Goal: Transaction & Acquisition: Purchase product/service

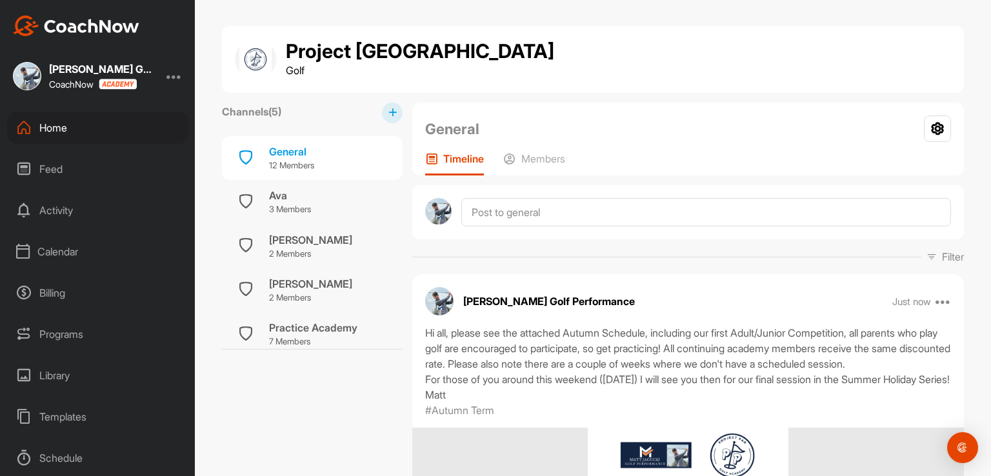
scroll to position [129, 0]
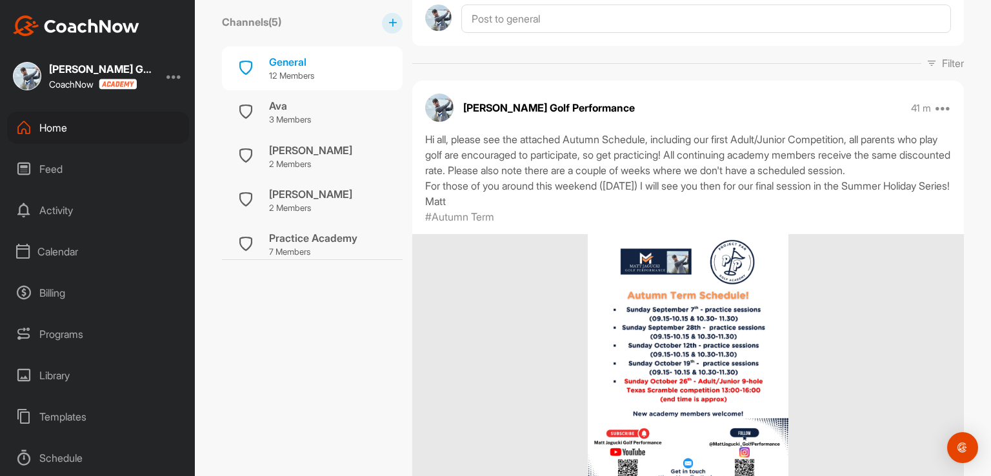
scroll to position [387, 0]
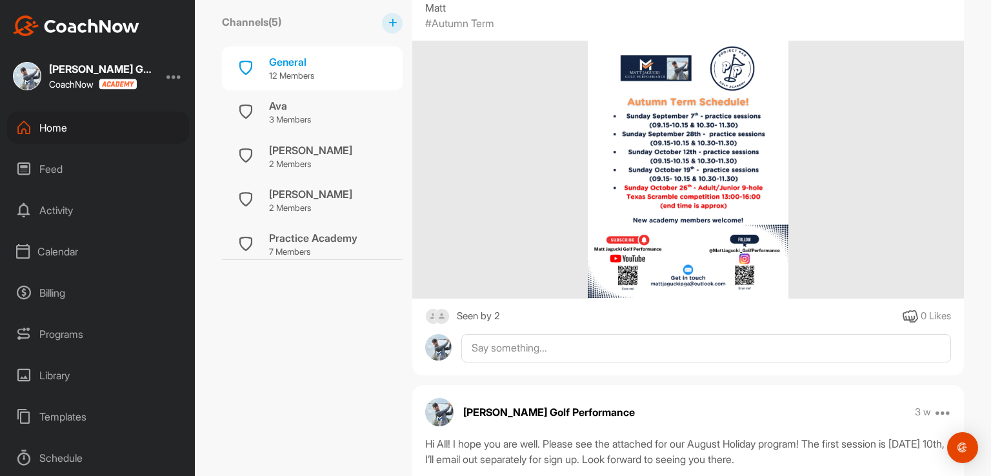
click at [480, 324] on div "Seen by 2" at bounding box center [478, 316] width 43 height 16
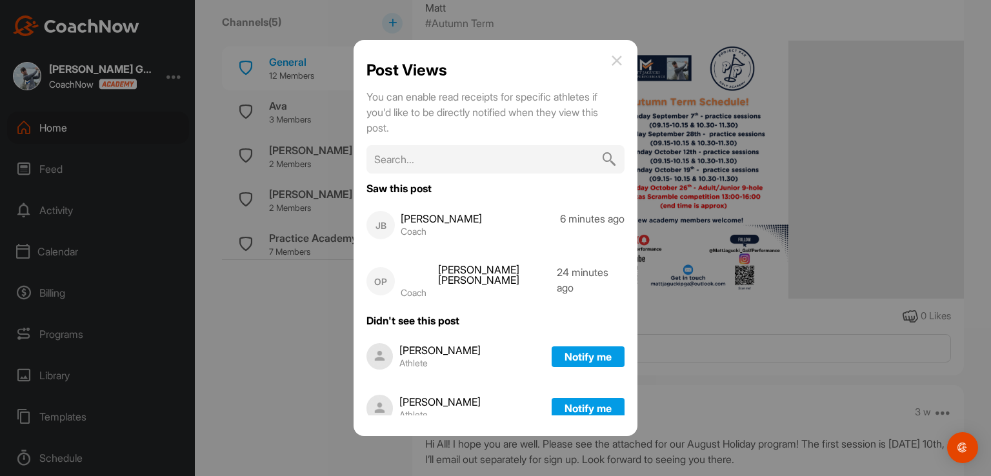
click at [620, 60] on img at bounding box center [616, 60] width 15 height 15
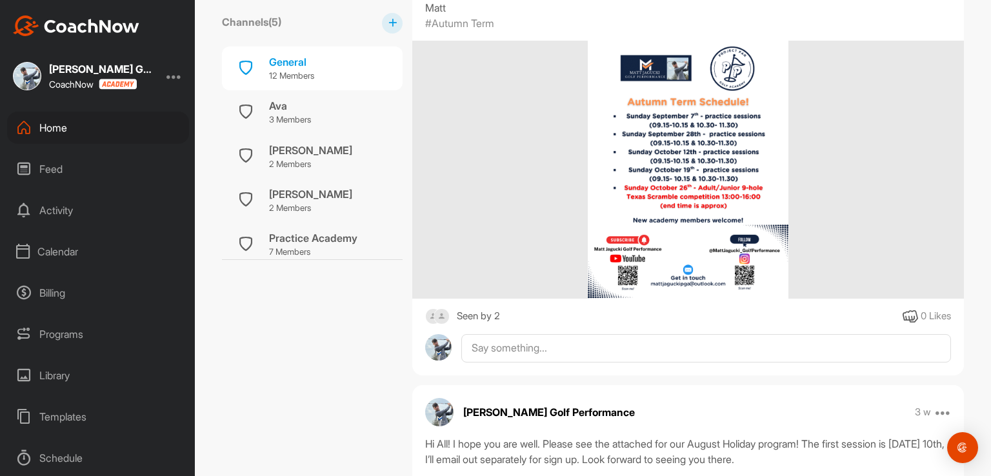
click at [75, 337] on div "Programs" at bounding box center [98, 334] width 182 height 32
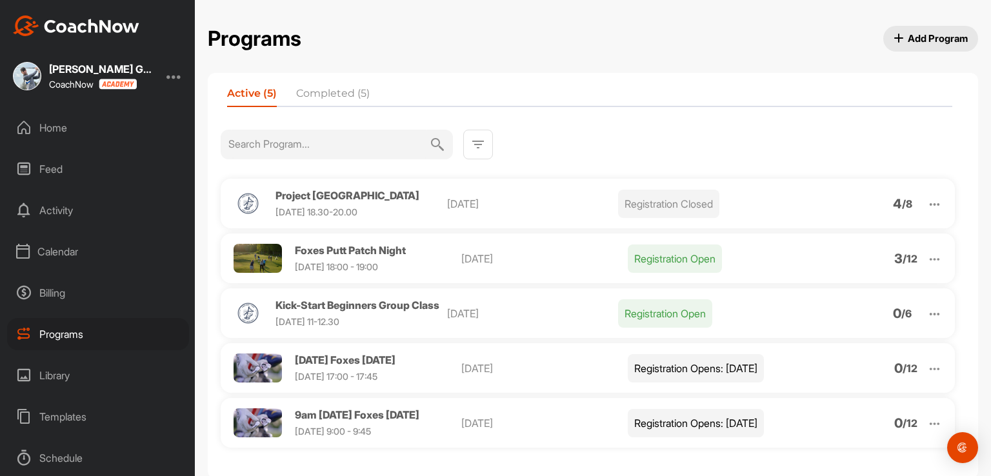
click at [927, 202] on img at bounding box center [934, 204] width 15 height 15
click at [814, 231] on li "View" at bounding box center [860, 237] width 159 height 21
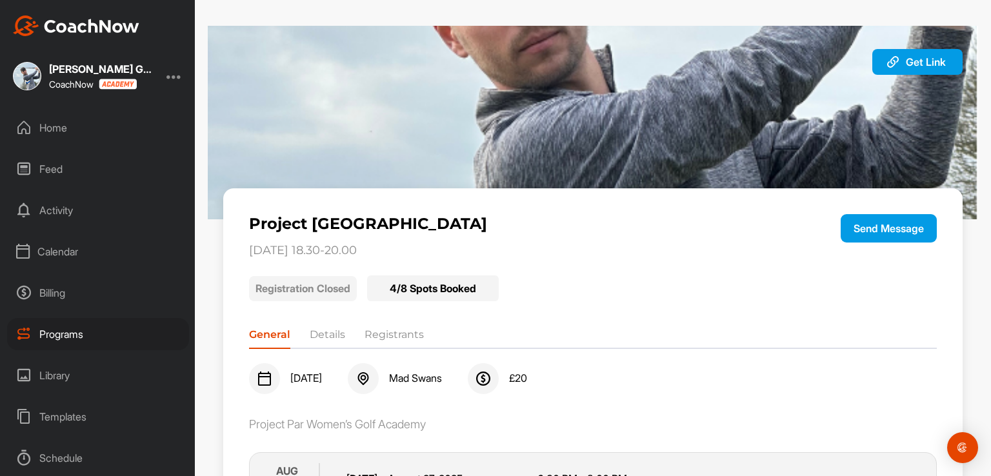
click at [328, 336] on li "Details" at bounding box center [327, 337] width 35 height 21
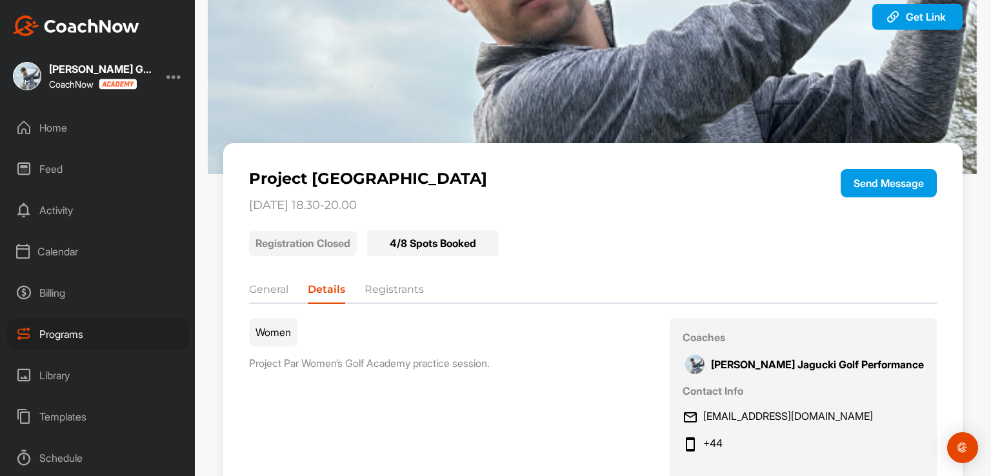
scroll to position [194, 0]
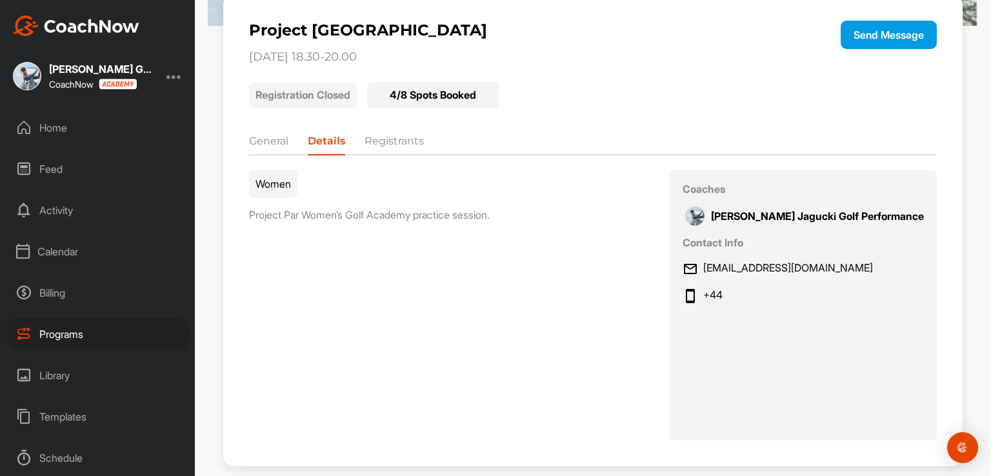
click at [397, 141] on li "Registrants" at bounding box center [393, 144] width 59 height 21
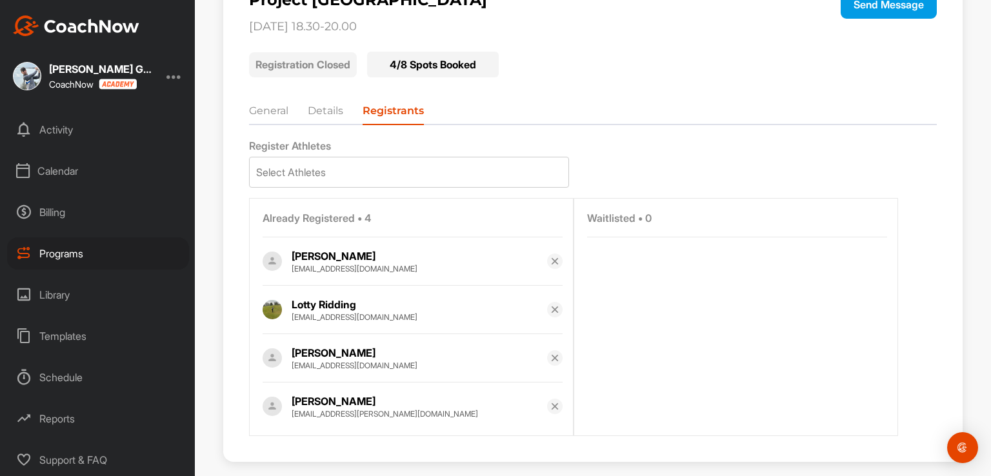
scroll to position [239, 0]
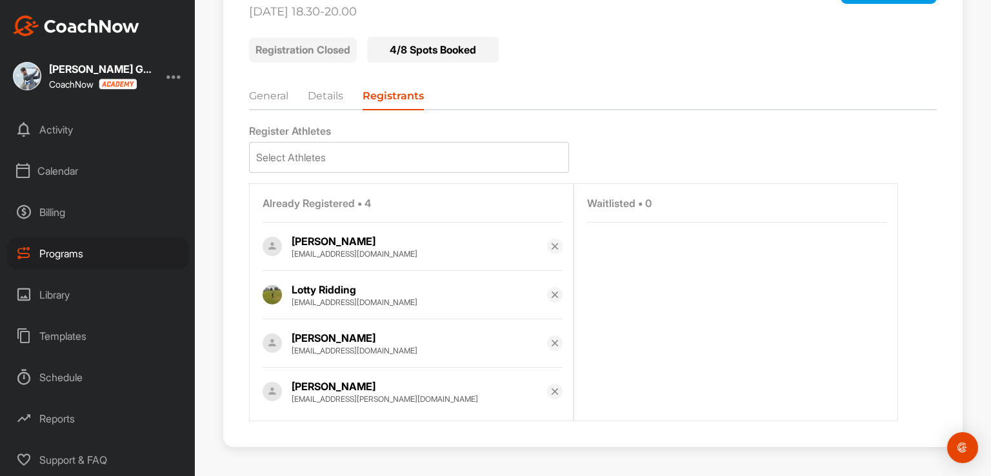
click at [62, 213] on div "Billing" at bounding box center [98, 212] width 182 height 32
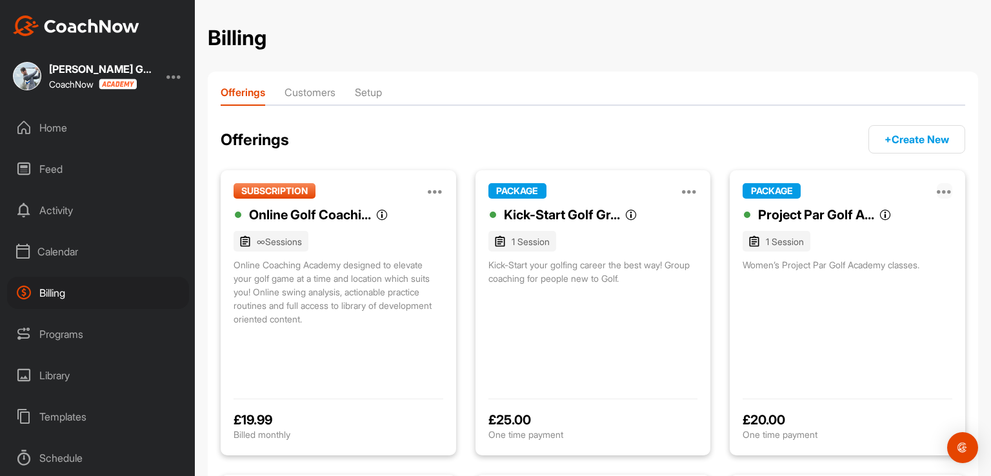
click at [937, 194] on icon at bounding box center [944, 190] width 15 height 15
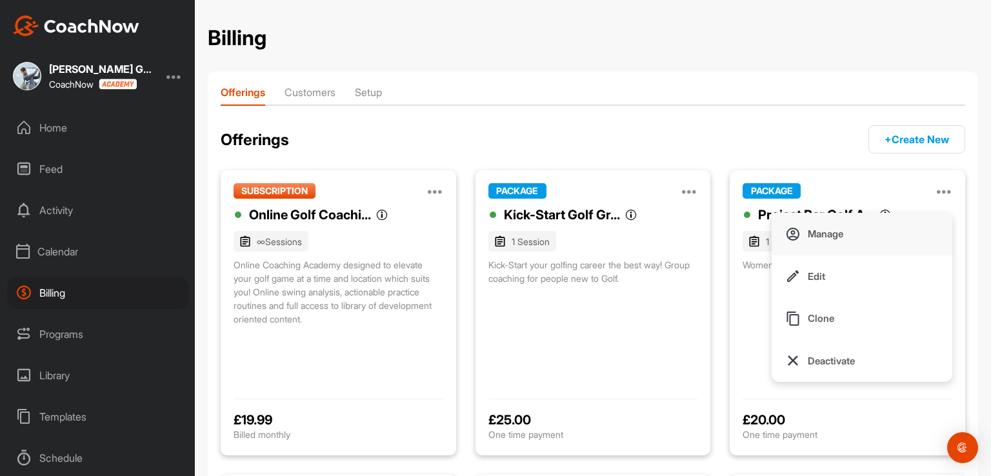
click at [808, 237] on p "Manage" at bounding box center [825, 234] width 35 height 14
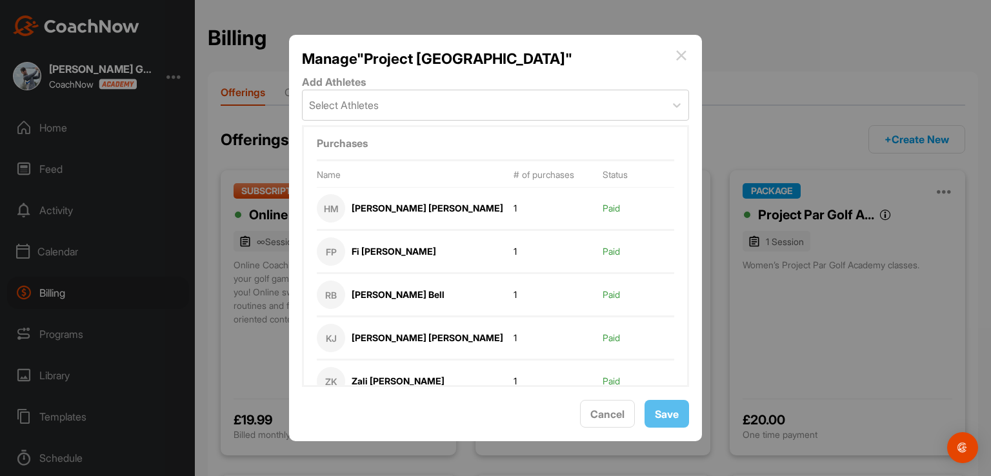
click at [681, 54] on img at bounding box center [680, 55] width 15 height 15
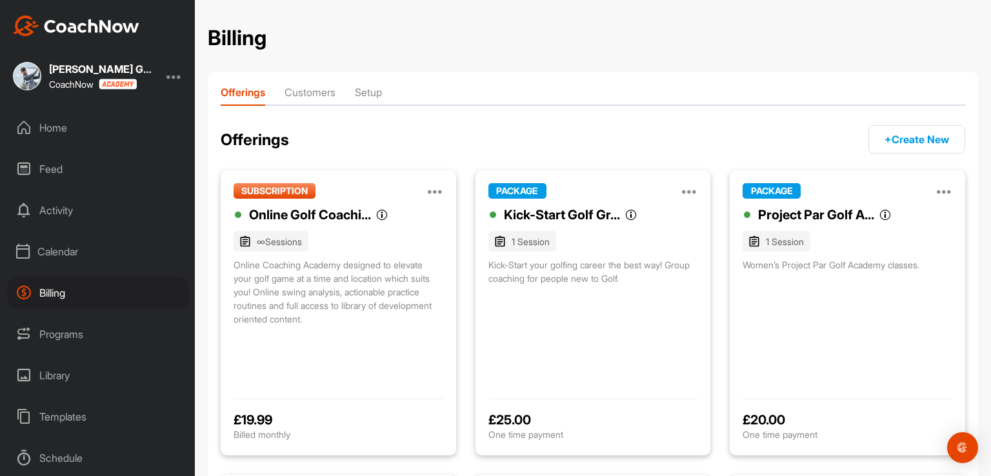
click at [330, 94] on li "Customers" at bounding box center [309, 94] width 51 height 21
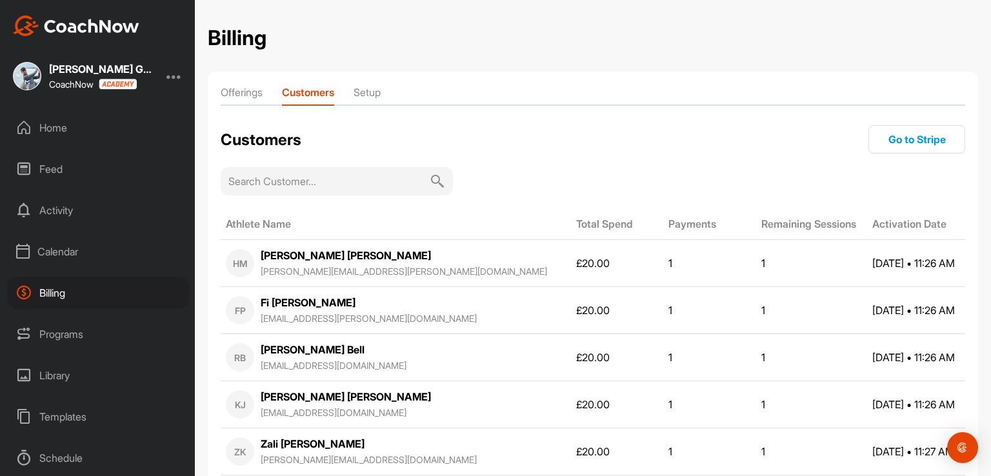
click at [370, 88] on li "Setup" at bounding box center [366, 94] width 27 height 21
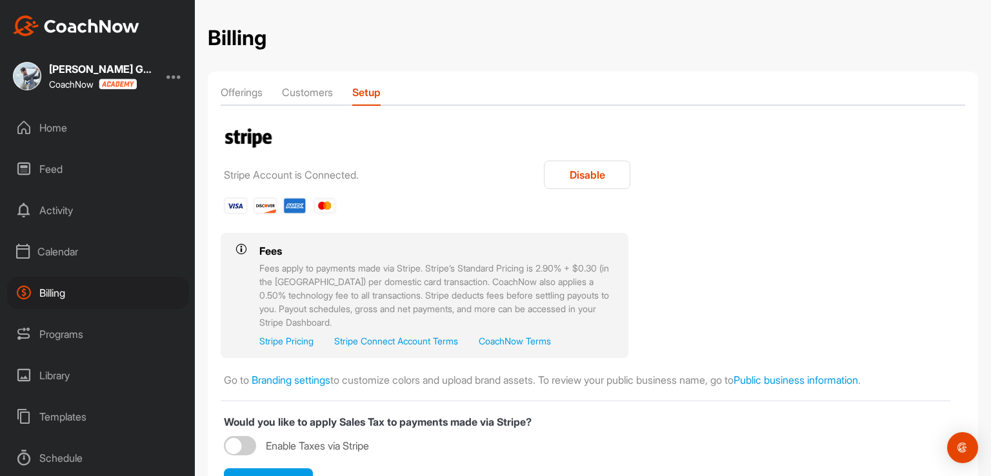
click at [332, 90] on li "Customers" at bounding box center [307, 94] width 51 height 21
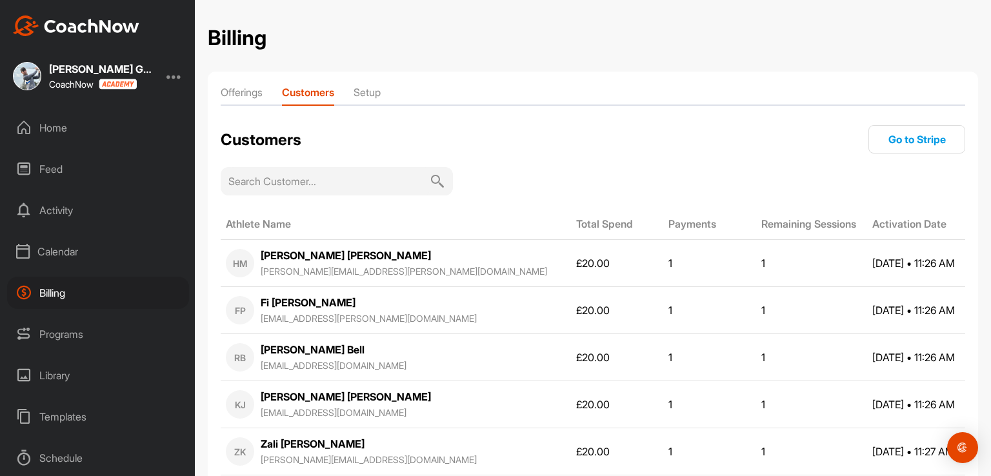
click at [895, 132] on button "Go to Stripe" at bounding box center [916, 139] width 97 height 28
click at [255, 94] on li "Offerings" at bounding box center [242, 94] width 42 height 21
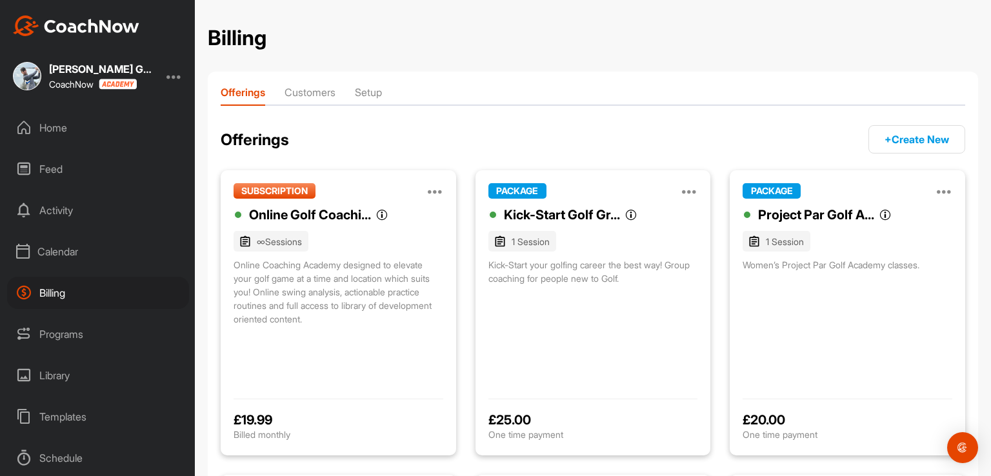
click at [72, 333] on div "Programs" at bounding box center [98, 334] width 182 height 32
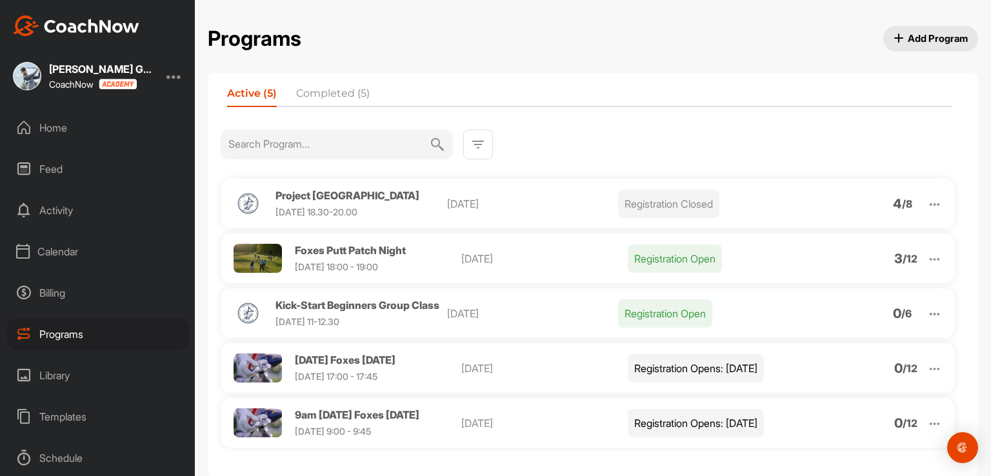
click at [52, 286] on div "Billing" at bounding box center [98, 293] width 182 height 32
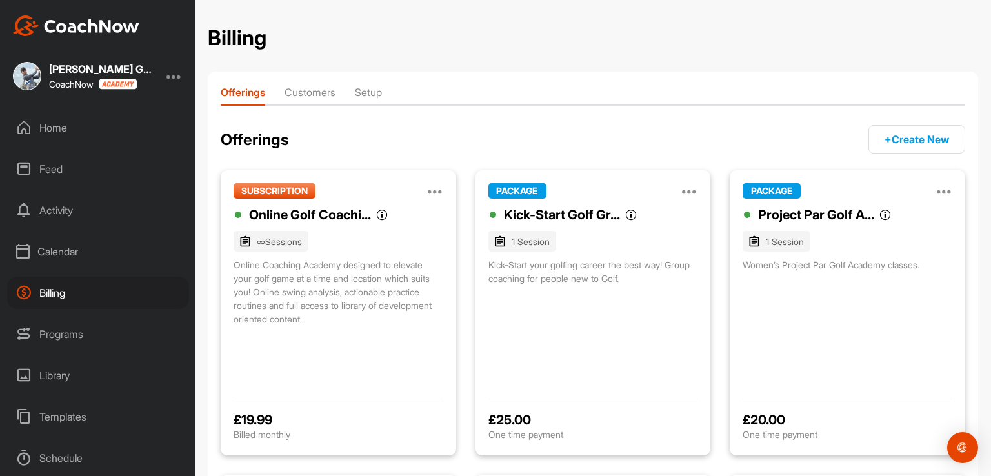
scroll to position [65, 0]
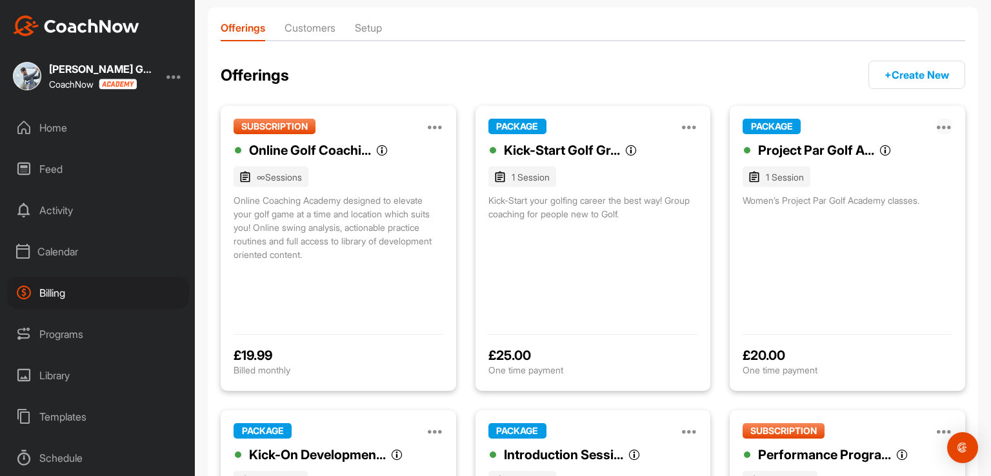
click at [939, 128] on icon at bounding box center [944, 126] width 15 height 15
click at [833, 171] on p "Manage" at bounding box center [825, 170] width 35 height 14
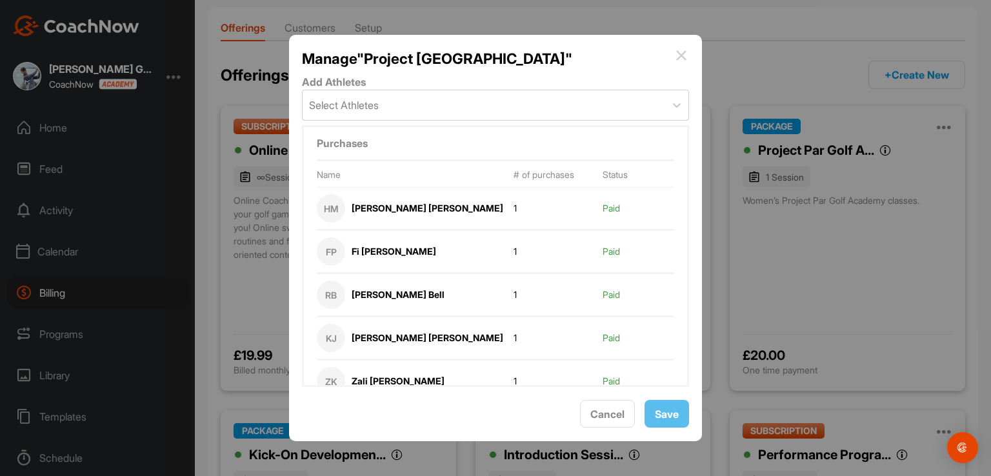
click at [330, 255] on div "FP" at bounding box center [331, 251] width 28 height 28
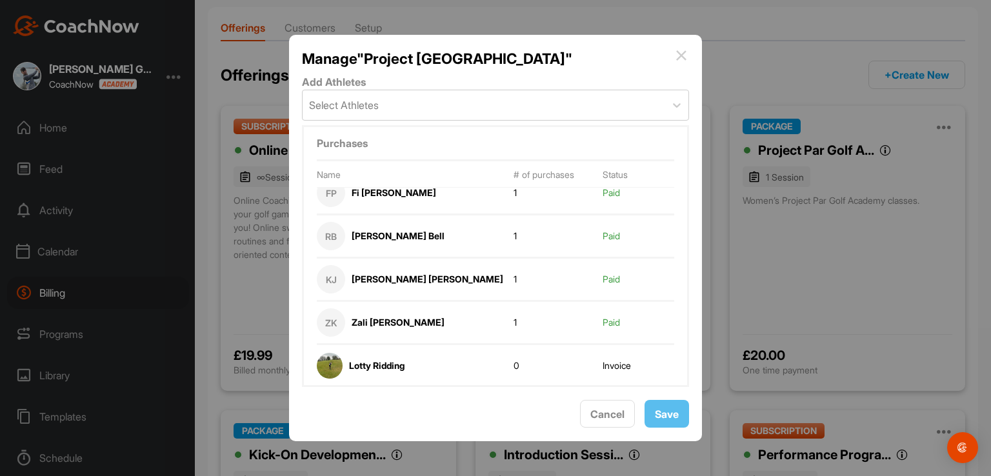
click at [681, 57] on img at bounding box center [680, 55] width 15 height 15
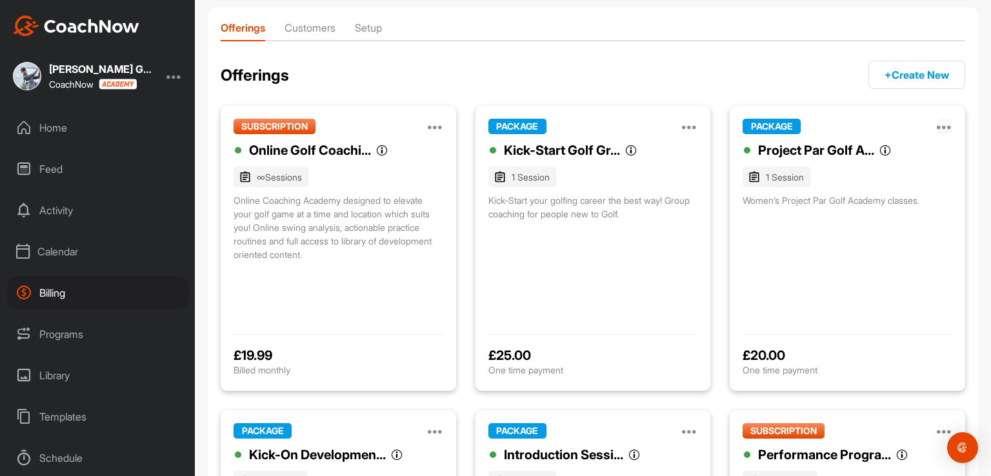
click at [937, 123] on icon at bounding box center [944, 126] width 15 height 15
click at [820, 169] on p "Manage" at bounding box center [825, 170] width 35 height 14
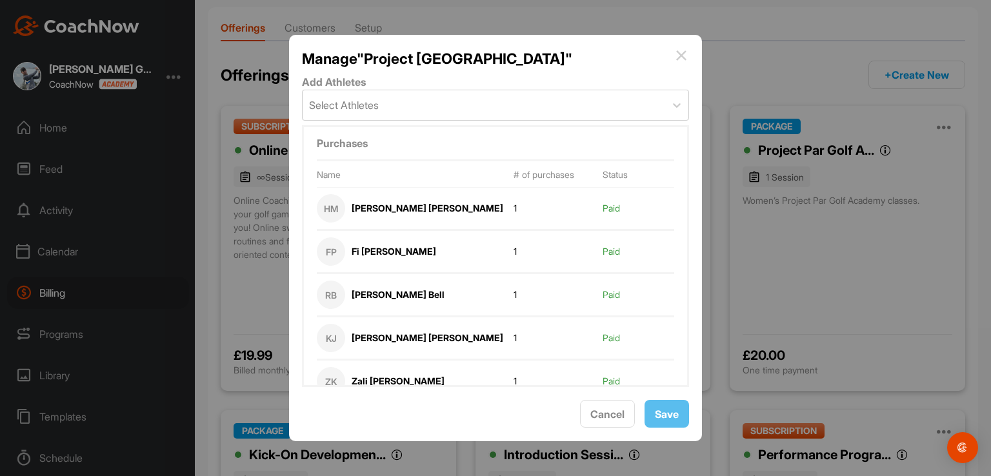
click at [679, 54] on img at bounding box center [680, 55] width 15 height 15
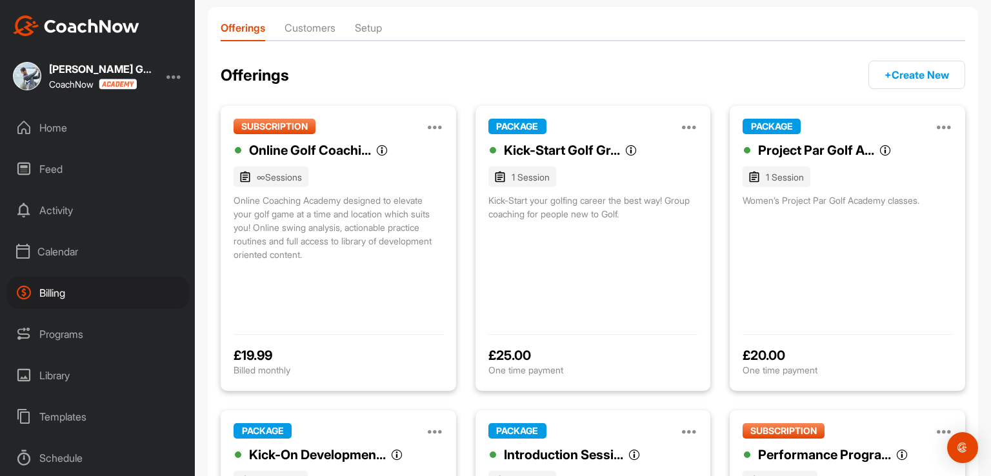
click at [317, 26] on li "Customers" at bounding box center [309, 30] width 51 height 21
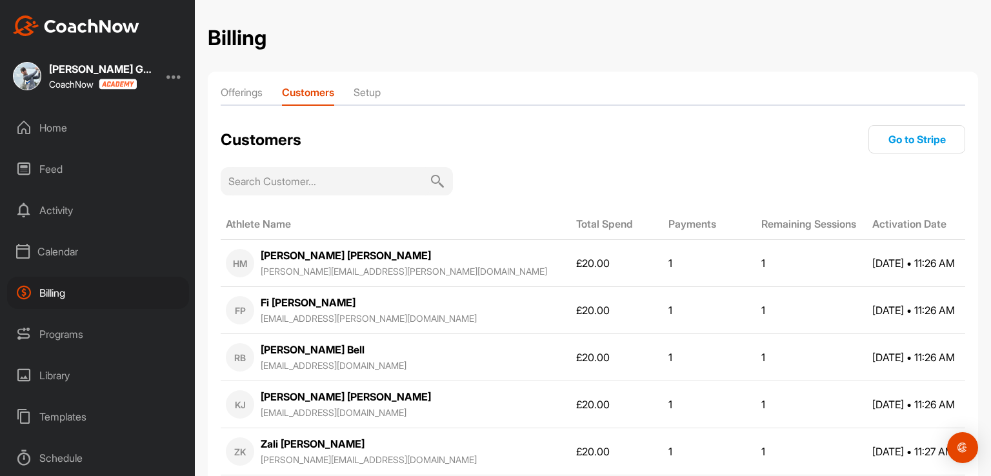
scroll to position [181, 0]
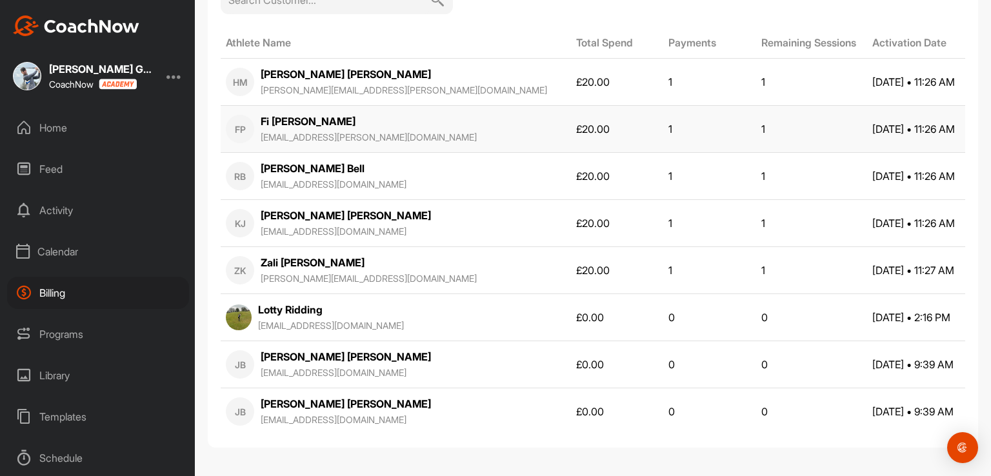
click at [245, 124] on div "FP" at bounding box center [240, 129] width 28 height 28
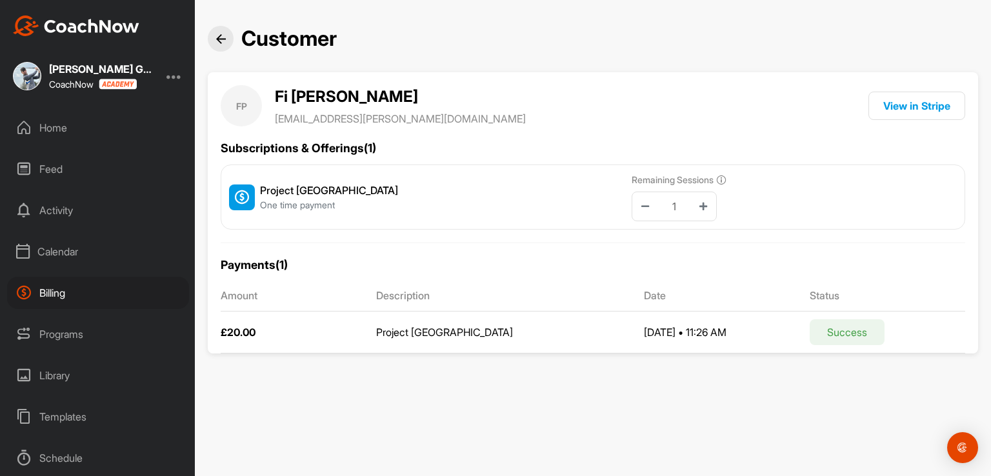
click at [220, 44] on div at bounding box center [221, 39] width 26 height 26
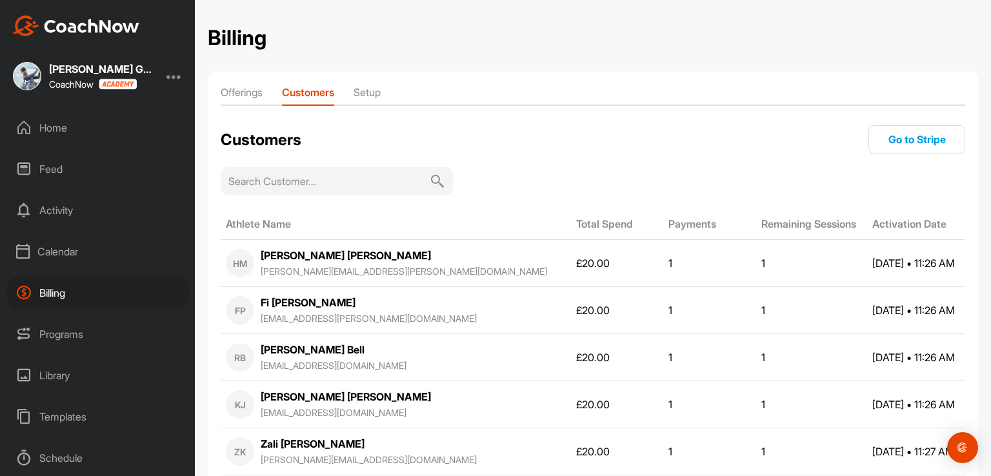
click at [234, 93] on li "Offerings" at bounding box center [242, 94] width 42 height 21
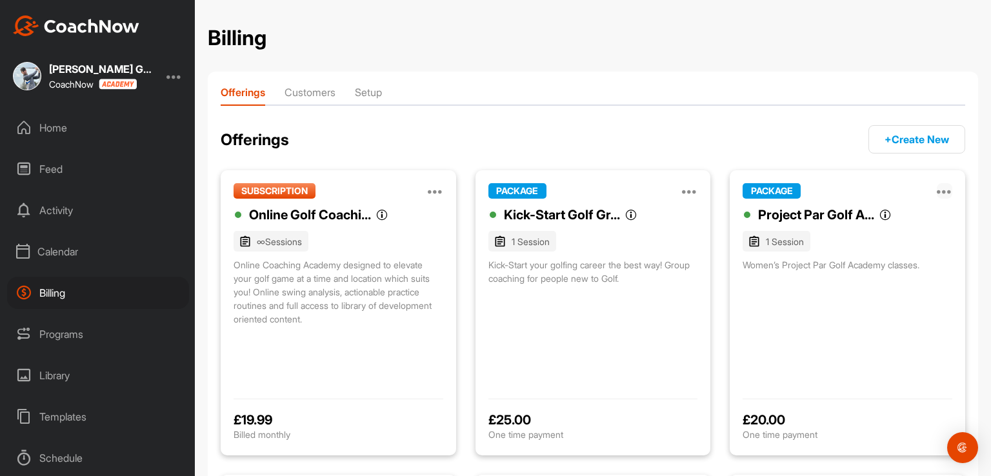
click at [937, 192] on icon at bounding box center [944, 190] width 15 height 15
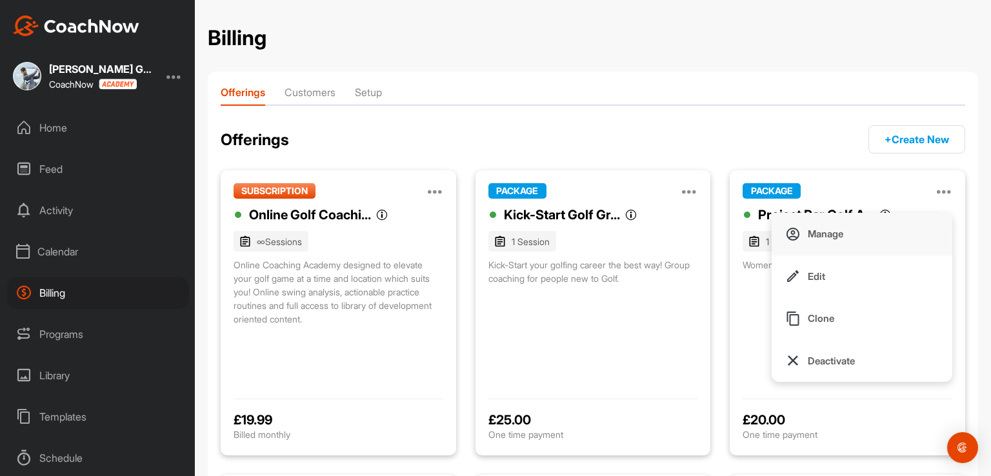
click at [817, 224] on button "Manage" at bounding box center [861, 234] width 181 height 43
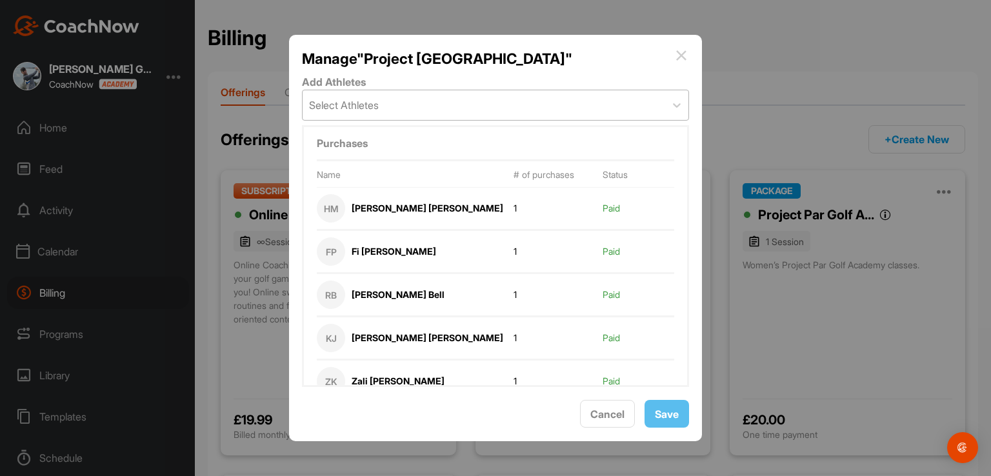
click at [342, 109] on div "Select Athletes" at bounding box center [344, 104] width 70 height 15
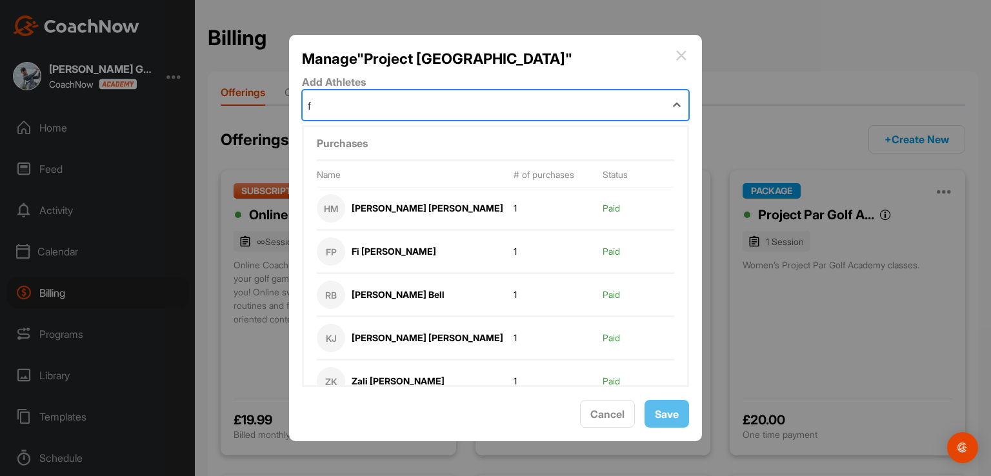
type input "fi"
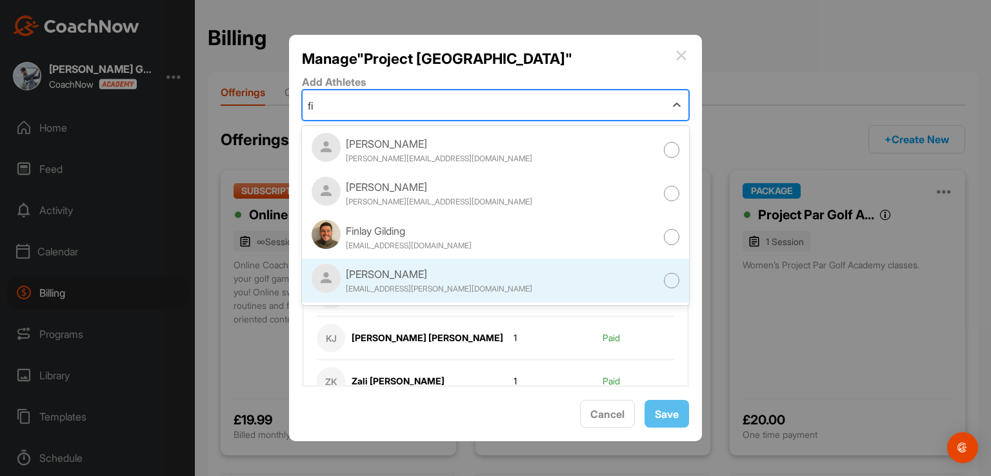
click at [389, 277] on div "[PERSON_NAME]" at bounding box center [439, 273] width 186 height 15
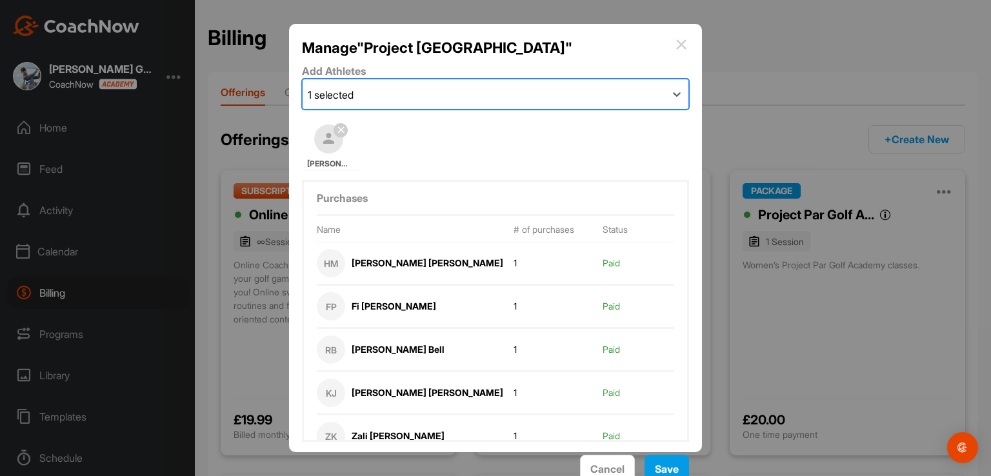
click at [384, 95] on div "1 selected" at bounding box center [484, 94] width 363 height 30
type input "rac"
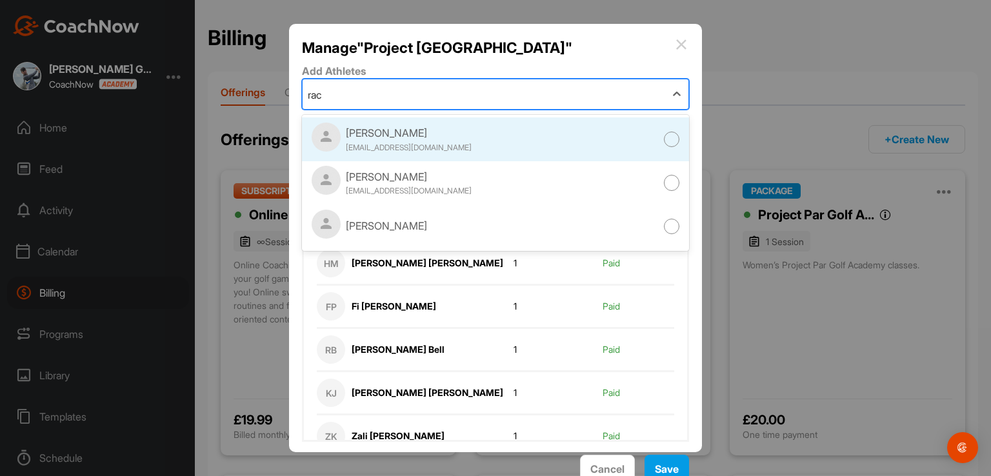
click at [401, 142] on div "[EMAIL_ADDRESS][DOMAIN_NAME]" at bounding box center [409, 148] width 126 height 12
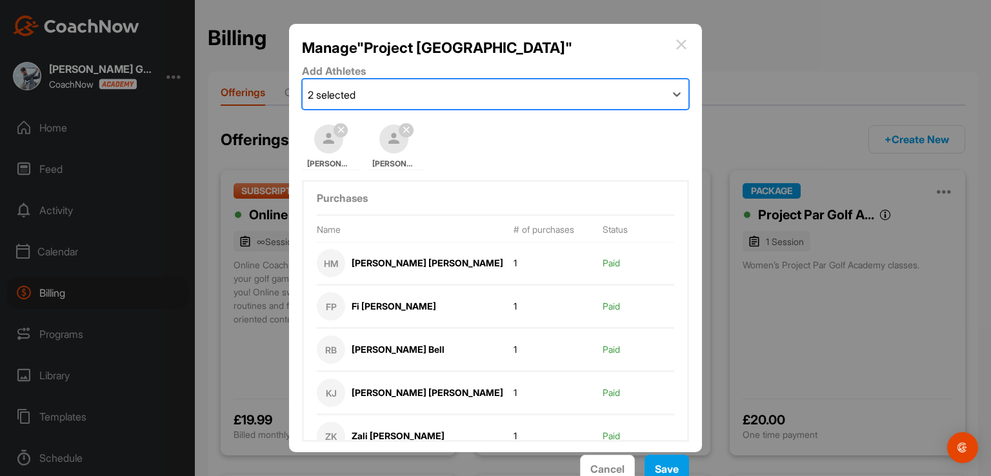
click at [393, 94] on div "2 selected" at bounding box center [484, 94] width 363 height 30
type input "[PERSON_NAME]"
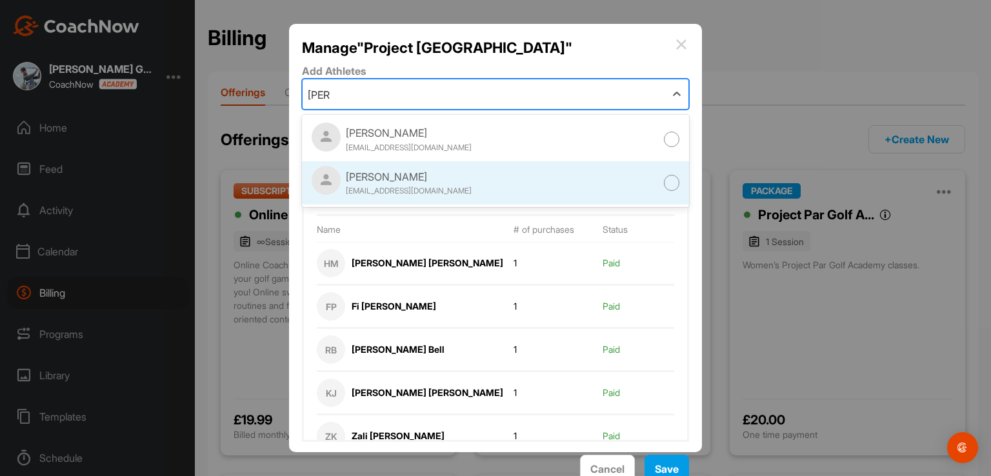
click at [399, 192] on div "[EMAIL_ADDRESS][DOMAIN_NAME]" at bounding box center [409, 191] width 126 height 12
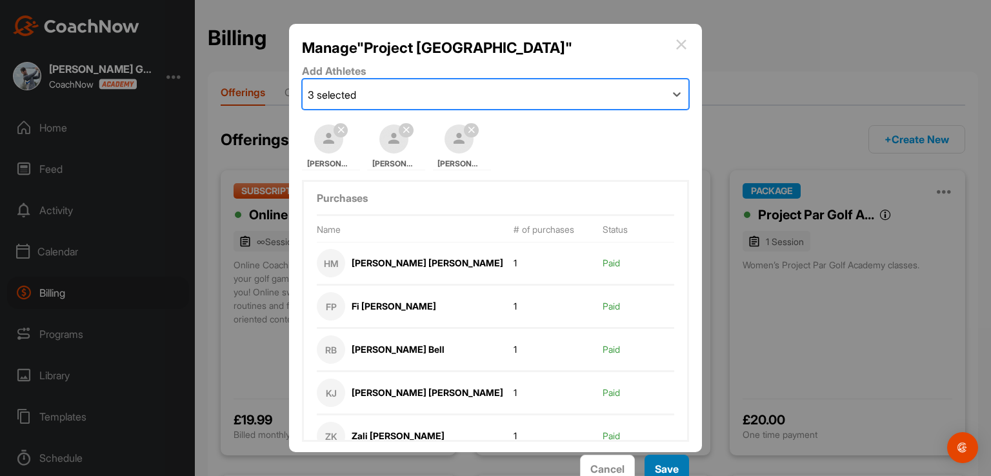
click at [661, 461] on div "Save" at bounding box center [667, 468] width 24 height 15
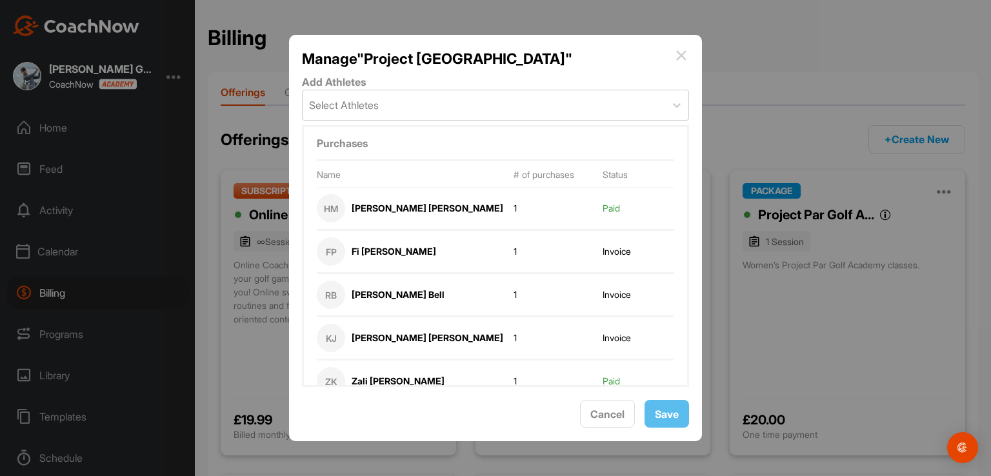
click at [680, 60] on img at bounding box center [680, 55] width 15 height 15
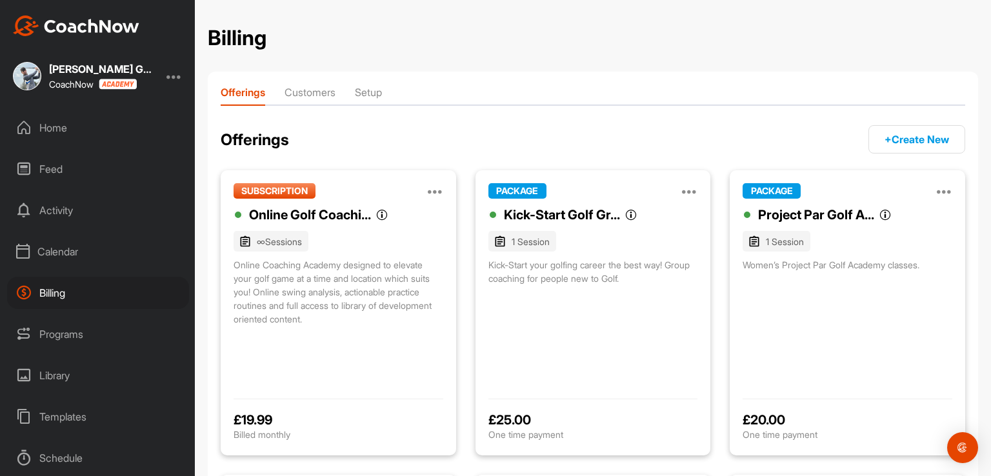
click at [893, 134] on button "+ Create New" at bounding box center [916, 139] width 97 height 28
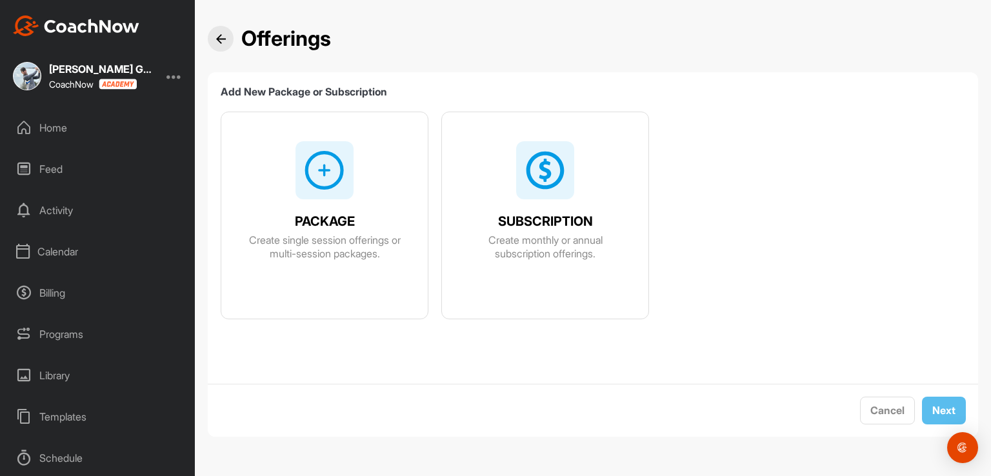
click at [328, 184] on img at bounding box center [324, 170] width 41 height 41
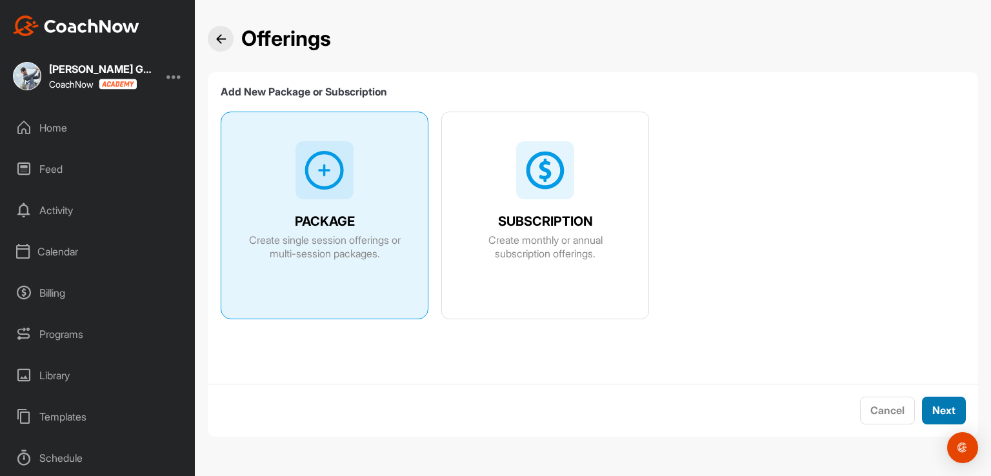
click at [946, 400] on button "Next" at bounding box center [944, 411] width 44 height 28
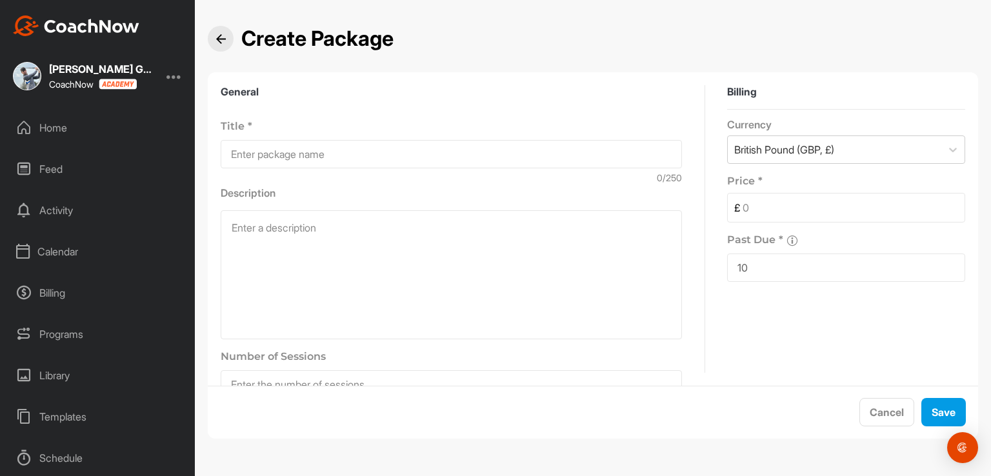
click at [283, 156] on input at bounding box center [451, 154] width 461 height 28
type input "I"
type input "U"
click at [232, 154] on input "Junior coaching (under 17)" at bounding box center [451, 154] width 461 height 28
click at [321, 150] on input "Individual Junior coaching (under 17)" at bounding box center [451, 154] width 461 height 28
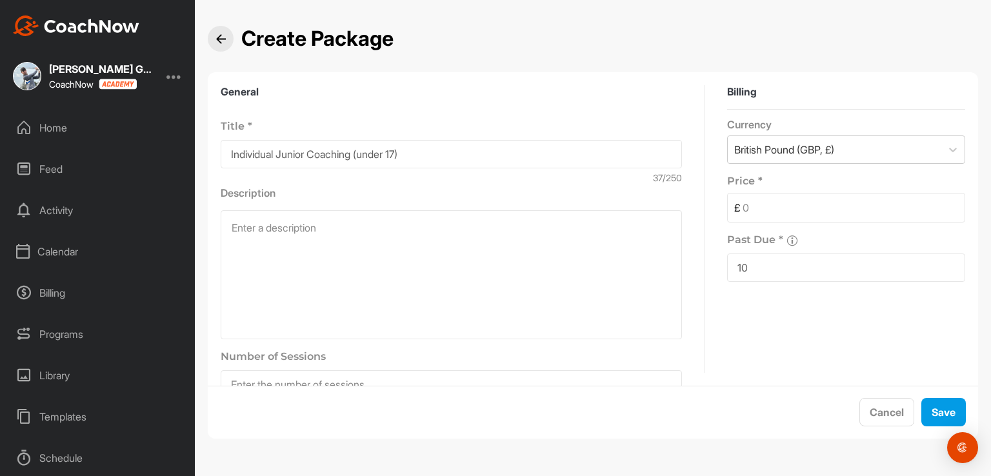
type input "Individual Junior Coaching (under 17)"
click at [303, 234] on textarea at bounding box center [451, 274] width 461 height 129
type textarea "P"
type textarea "I"
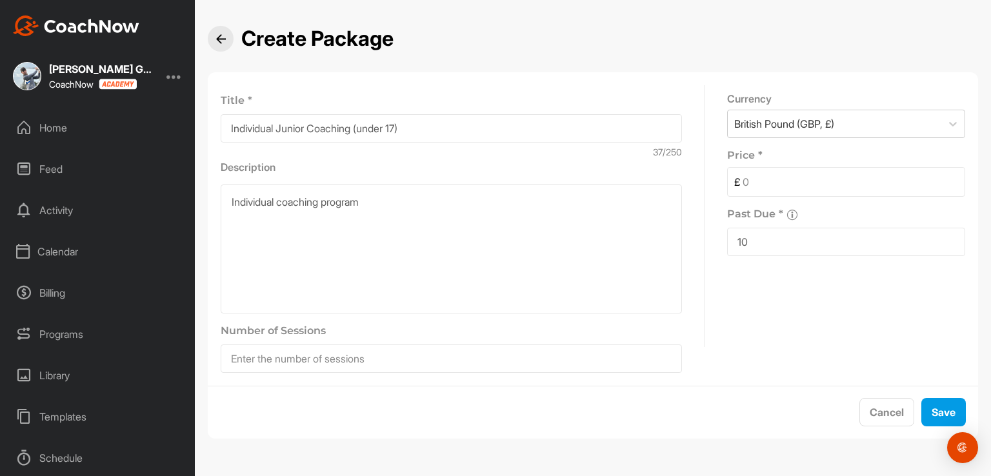
type textarea "Individual coaching program"
click at [231, 128] on input "Individual Junior Coaching (under 17)" at bounding box center [451, 128] width 461 height 28
drag, startPoint x: 417, startPoint y: 127, endPoint x: 361, endPoint y: 124, distance: 55.5
click at [361, 124] on input "Individual Junior Coaching (under 17)" at bounding box center [451, 128] width 461 height 28
click at [281, 128] on input "Individual Junior Coaching" at bounding box center [451, 128] width 461 height 28
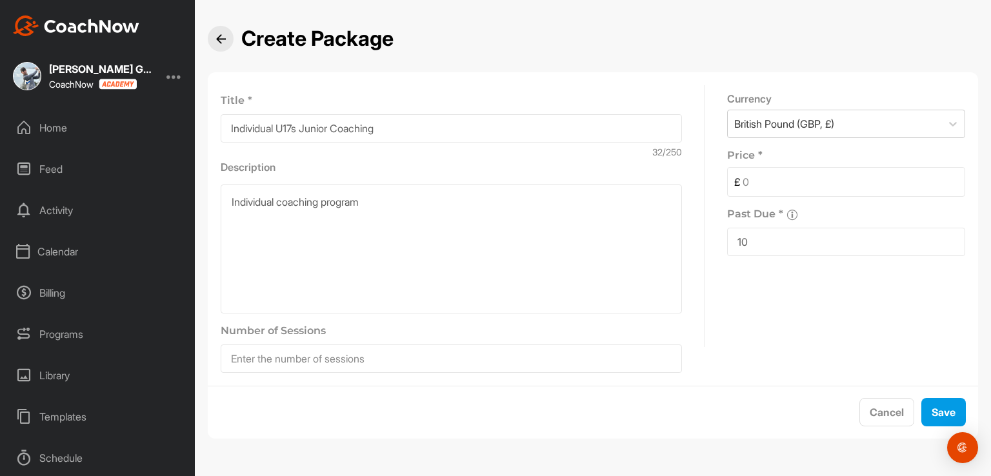
type input "Individual U17s Junior Coaching"
drag, startPoint x: 379, startPoint y: 197, endPoint x: 134, endPoint y: 183, distance: 246.2
click at [134, 183] on div "[PERSON_NAME] Golf Performance CoachNow Home Feed Activity Calendar Billing Pro…" at bounding box center [495, 238] width 991 height 476
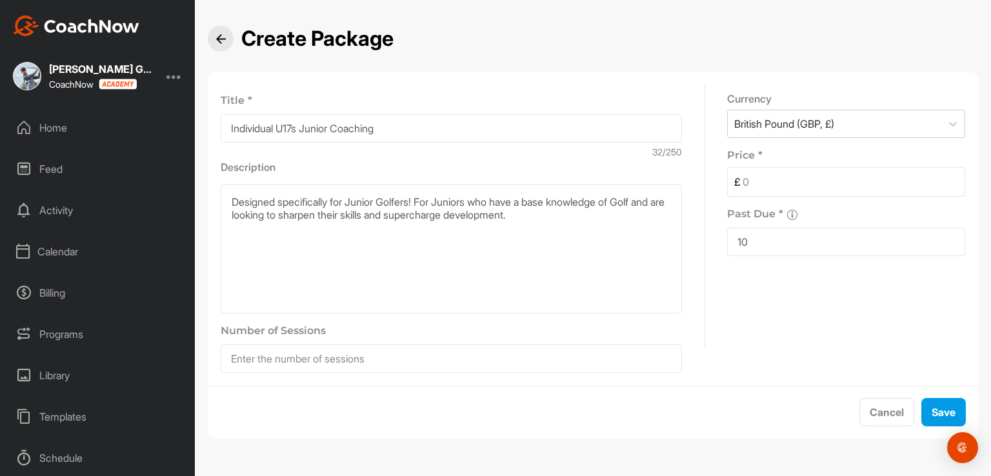
drag, startPoint x: 428, startPoint y: 202, endPoint x: 184, endPoint y: 197, distance: 244.5
click at [184, 197] on div "[PERSON_NAME] Golf Performance CoachNow Home Feed Activity Calendar Billing Pro…" at bounding box center [495, 238] width 991 height 476
click at [289, 200] on textarea "For Juniors who have a base knowledge of Golf and are looking to sharpen their …" at bounding box center [451, 248] width 461 height 129
click at [501, 202] on textarea "For Juniors Golfers who have a base knowledge of Golf and are looking to sharpe…" at bounding box center [451, 248] width 461 height 129
drag, startPoint x: 459, startPoint y: 219, endPoint x: 448, endPoint y: 210, distance: 14.3
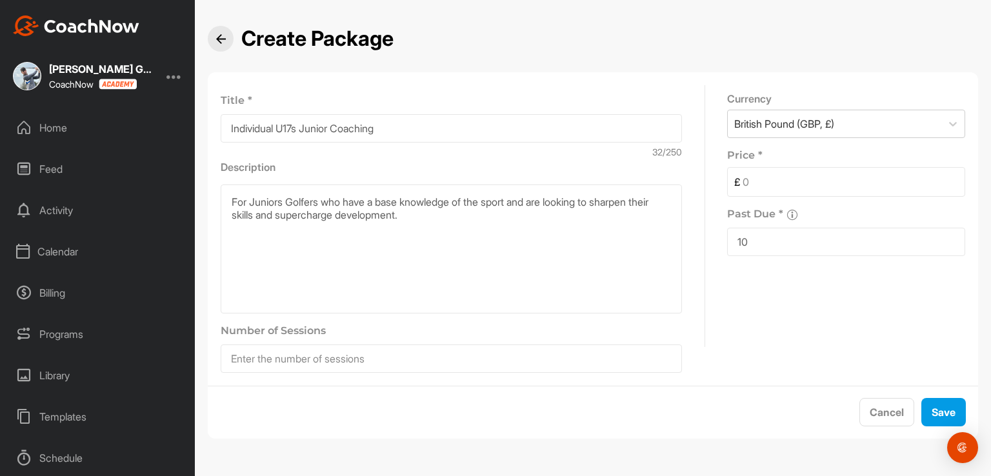
click at [448, 210] on textarea "For Juniors Golfers who have a base knowledge of the sport and are looking to s…" at bounding box center [451, 248] width 461 height 129
click at [475, 210] on textarea "For Juniors Golfers who have a base knowledge of the sport and are looking to s…" at bounding box center [451, 248] width 461 height 129
click at [488, 227] on textarea "For Juniors Golfers who have a base knowledge of the sport and are looking to s…" at bounding box center [451, 248] width 461 height 129
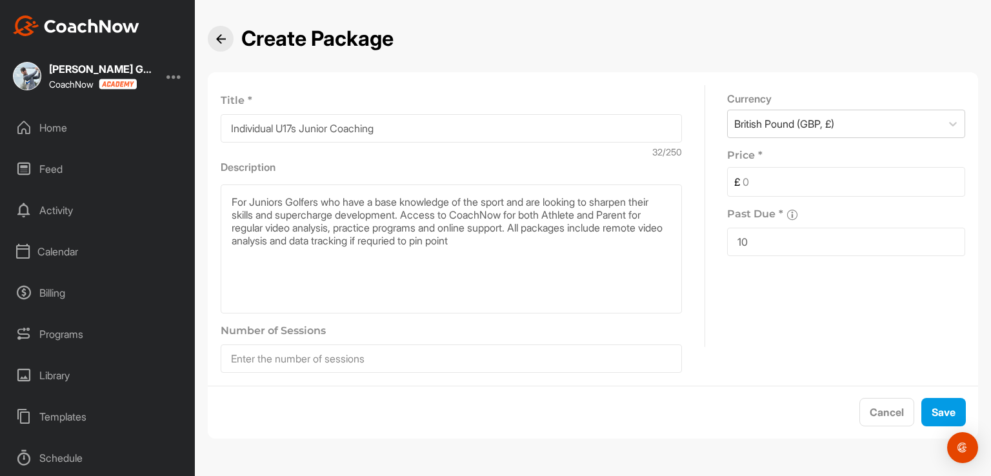
click at [501, 240] on textarea "For Juniors Golfers who have a base knowledge of the sport and are looking to s…" at bounding box center [451, 248] width 461 height 129
click at [581, 238] on textarea "For Juniors Golfers who have a base knowledge of the sport and are looking to s…" at bounding box center [451, 248] width 461 height 129
click at [438, 212] on textarea "For Juniors Golfers who have a base knowledge of the sport and are looking to s…" at bounding box center [451, 248] width 461 height 129
click at [437, 251] on textarea "For Juniors Golfers who have a base knowledge of the sport and are looking to s…" at bounding box center [451, 248] width 461 height 129
drag, startPoint x: 415, startPoint y: 253, endPoint x: 433, endPoint y: 264, distance: 20.6
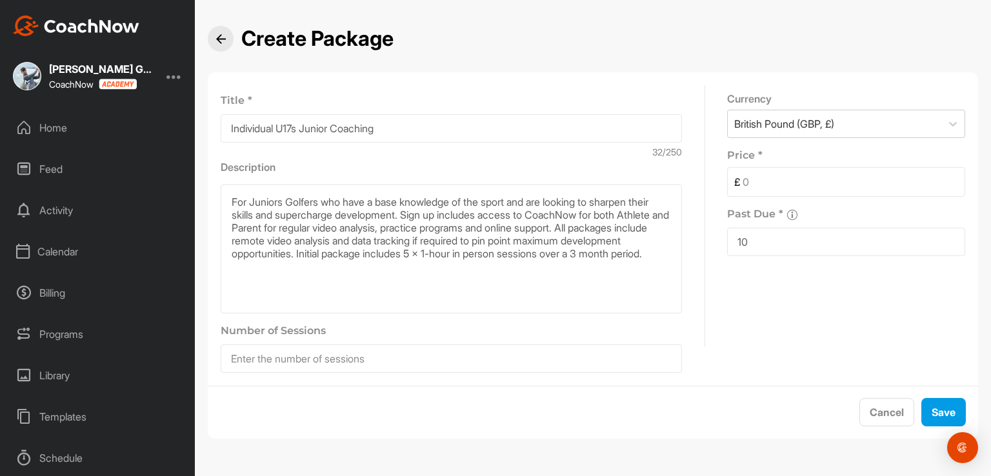
click at [433, 264] on textarea "For Juniors Golfers who have a base knowledge of the sport and are looking to s…" at bounding box center [451, 248] width 461 height 129
click at [575, 239] on textarea "For Juniors Golfers who have a base knowledge of the sport and are looking to s…" at bounding box center [451, 248] width 461 height 129
drag, startPoint x: 575, startPoint y: 238, endPoint x: 645, endPoint y: 243, distance: 69.8
click at [645, 243] on textarea "For Juniors Golfers who have a base knowledge of the sport and are looking to s…" at bounding box center [451, 248] width 461 height 129
drag, startPoint x: 364, startPoint y: 212, endPoint x: 303, endPoint y: 209, distance: 62.0
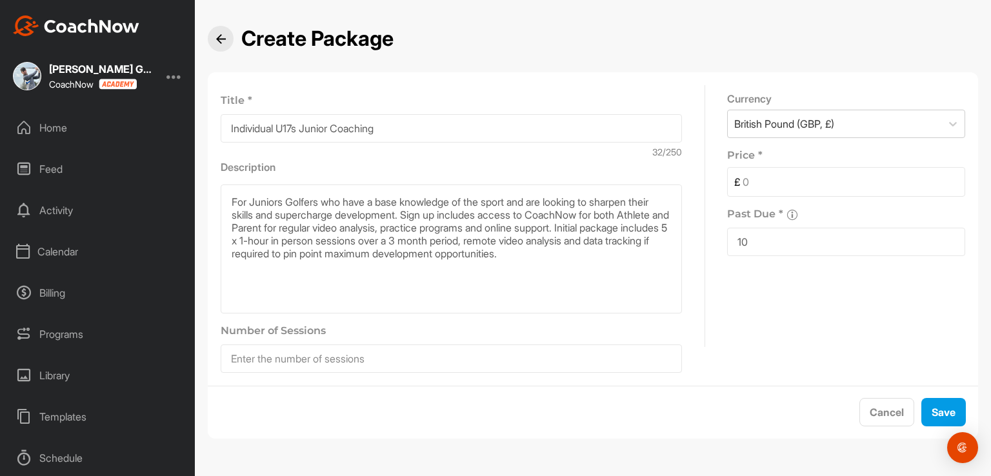
click at [303, 209] on textarea "For Juniors Golfers who have a base knowledge of the sport and are looking to s…" at bounding box center [451, 248] width 461 height 129
drag, startPoint x: 632, startPoint y: 206, endPoint x: 430, endPoint y: 215, distance: 202.7
click at [430, 215] on textarea "For Juniors Golfers who have a base knowledge of the sport and are looking to s…" at bounding box center [451, 248] width 461 height 129
click at [410, 250] on textarea "For Juniors Golfers who have a base knowledge of the sport and are looking to d…" at bounding box center [451, 248] width 461 height 129
type textarea "For Juniors Golfers who have a base knowledge of the sport and are looking to d…"
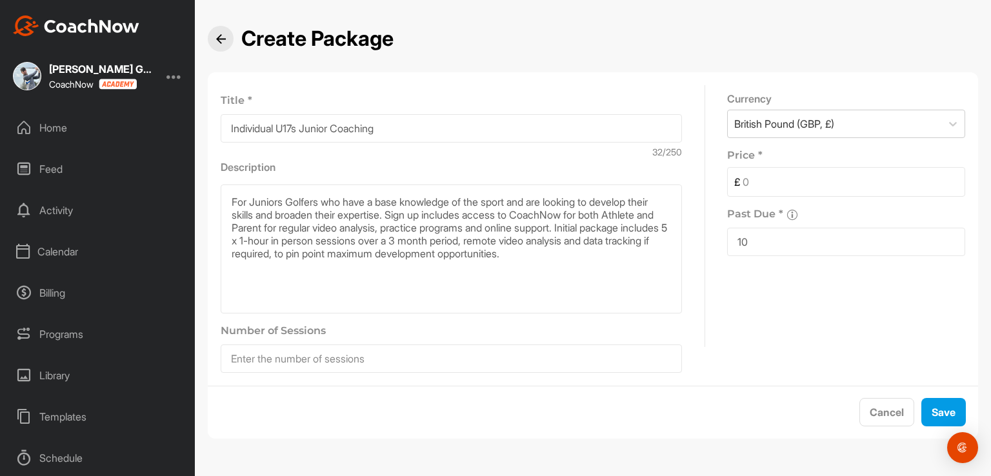
click at [380, 364] on input at bounding box center [451, 358] width 461 height 28
type input "5"
click at [756, 246] on input "10" at bounding box center [846, 242] width 238 height 28
type input "1"
click at [767, 297] on div "Past Due * The number of days after an invoice due date that a payment can rema…" at bounding box center [846, 272] width 238 height 150
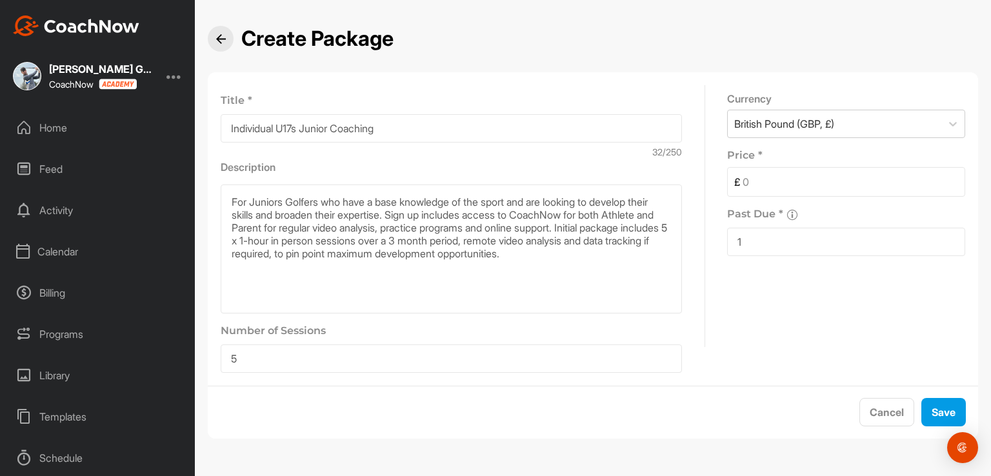
click at [744, 179] on input at bounding box center [852, 182] width 224 height 28
type input "209"
click at [406, 355] on input "5" at bounding box center [451, 358] width 461 height 28
type input "4"
click at [326, 233] on textarea "For Juniors Golfers who have a base knowledge of the sport and are looking to d…" at bounding box center [451, 248] width 461 height 129
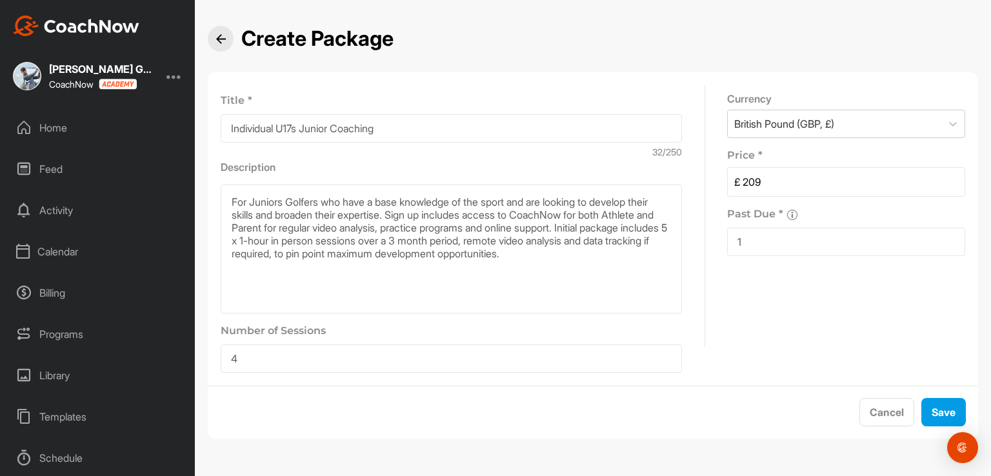
click at [323, 241] on textarea "For Juniors Golfers who have a base knowledge of the sport and are looking to d…" at bounding box center [451, 248] width 461 height 129
click at [501, 239] on textarea "For Juniors Golfers who have a base knowledge of the sport and are looking to d…" at bounding box center [451, 248] width 461 height 129
click at [665, 257] on textarea "For Juniors Golfers who have a base knowledge of the sport and are looking to d…" at bounding box center [451, 248] width 461 height 129
type textarea "For Juniors Golfers who have a base knowledge of the sport and are looking to d…"
click at [762, 186] on input "209" at bounding box center [852, 182] width 224 height 28
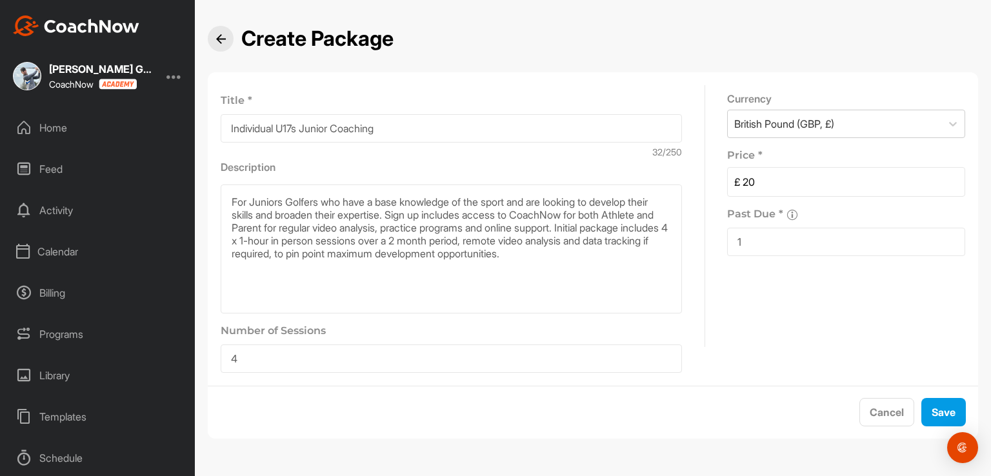
type input "2"
type input "199"
click at [772, 244] on input "1" at bounding box center [846, 242] width 238 height 28
click at [951, 414] on button "Save" at bounding box center [943, 412] width 45 height 28
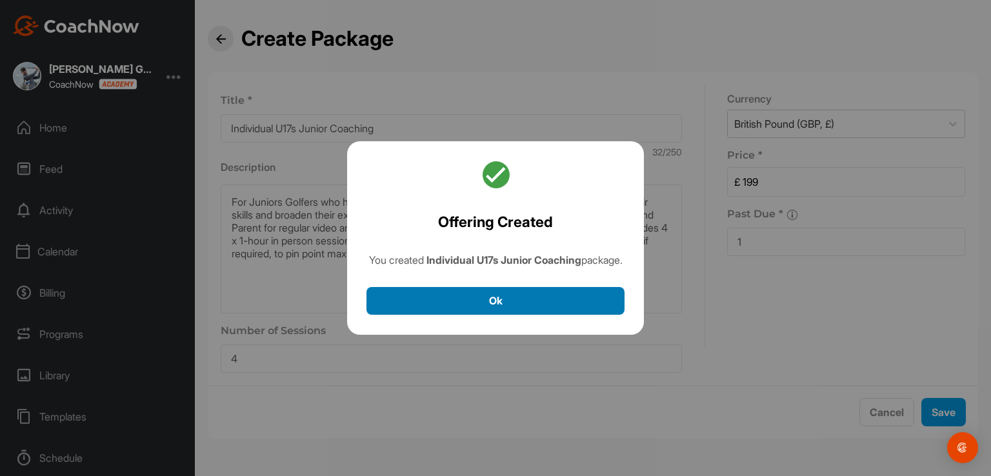
click at [520, 308] on button "Ok" at bounding box center [495, 301] width 258 height 28
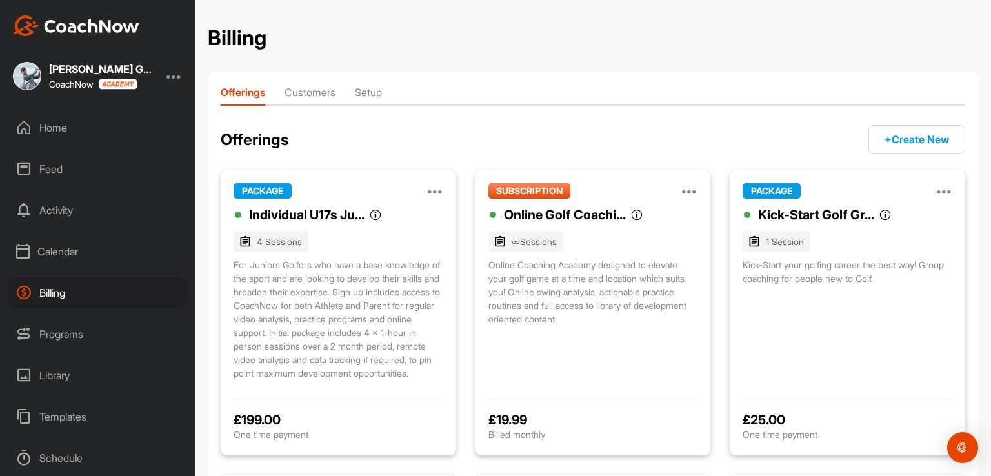
scroll to position [26, 0]
